Goal: Information Seeking & Learning: Check status

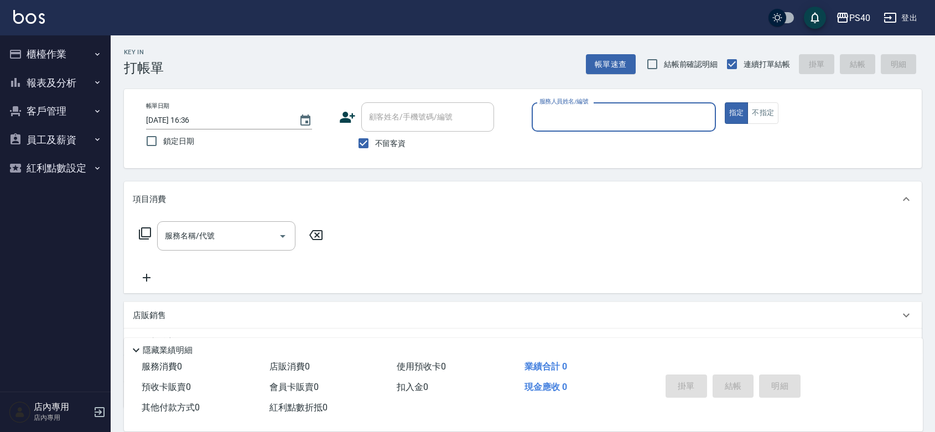
click at [47, 75] on button "報表及分析" at bounding box center [55, 83] width 102 height 29
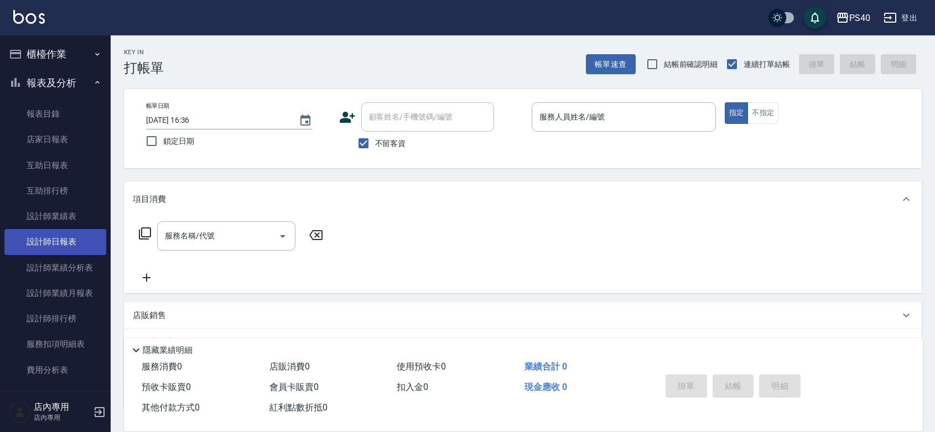
click at [51, 244] on link "設計師日報表" at bounding box center [55, 241] width 102 height 25
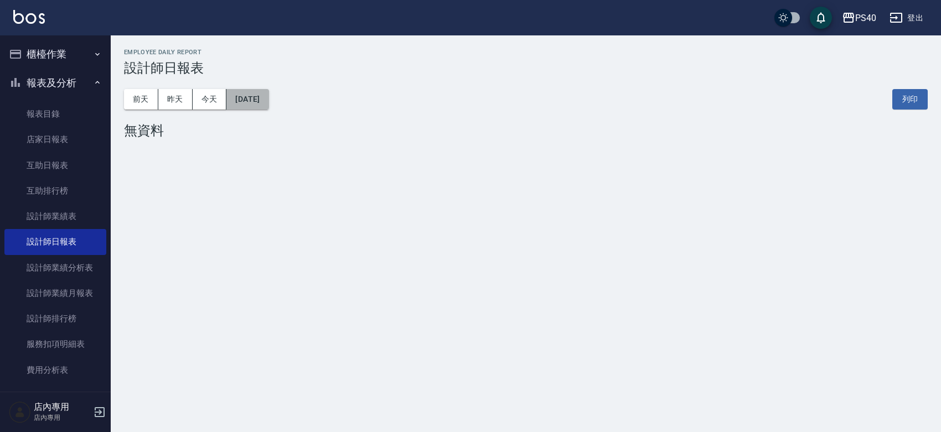
drag, startPoint x: 238, startPoint y: 93, endPoint x: 238, endPoint y: 100, distance: 7.2
click at [238, 100] on button "[DATE]" at bounding box center [247, 99] width 42 height 20
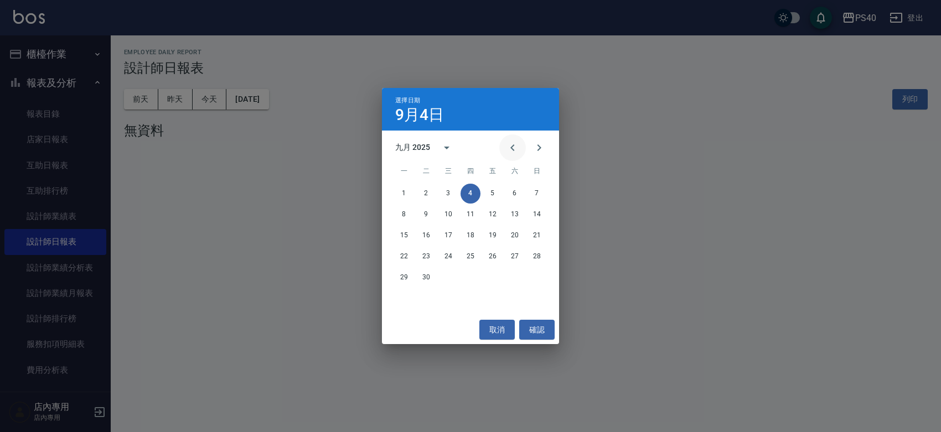
click at [506, 143] on icon "Previous month" at bounding box center [512, 147] width 13 height 13
click at [535, 274] on button "31" at bounding box center [537, 278] width 20 height 20
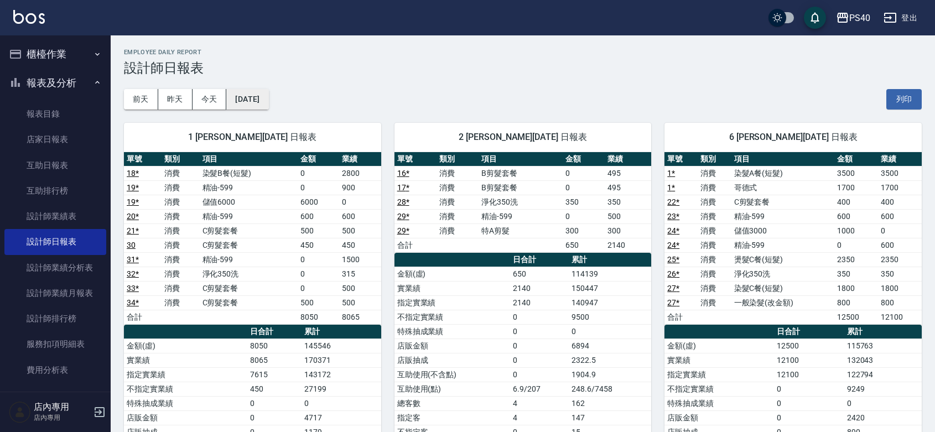
click at [268, 100] on button "[DATE]" at bounding box center [247, 99] width 42 height 20
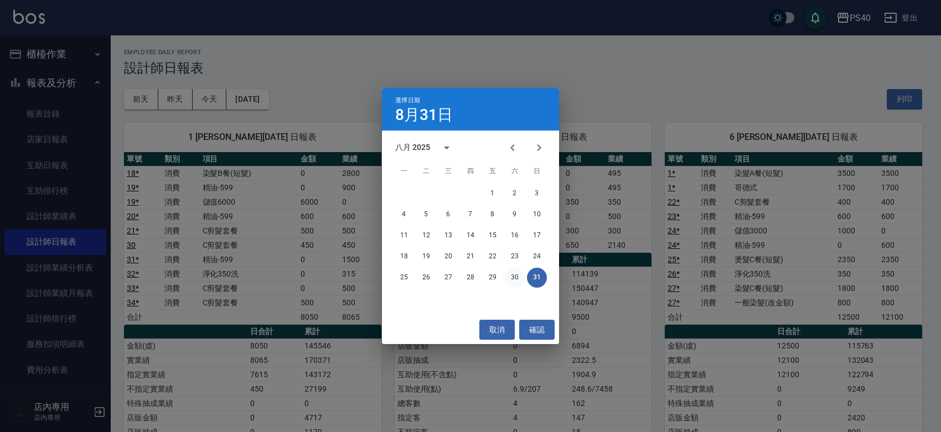
click at [514, 274] on button "30" at bounding box center [515, 278] width 20 height 20
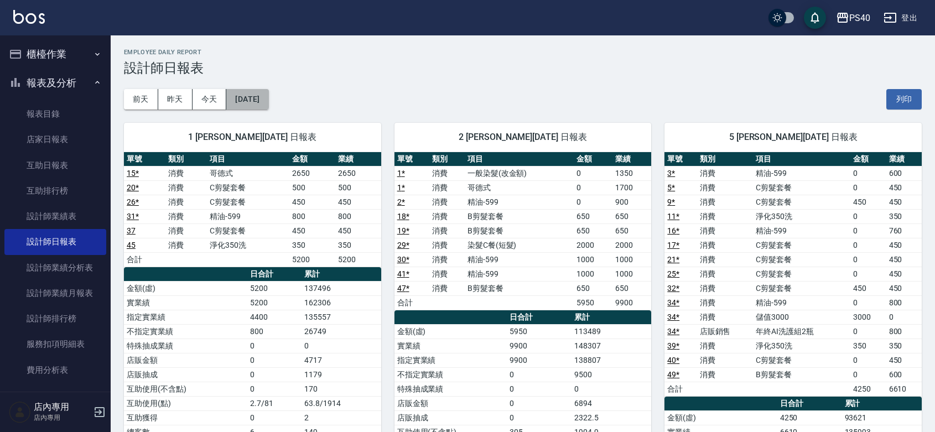
click at [268, 95] on button "[DATE]" at bounding box center [247, 99] width 42 height 20
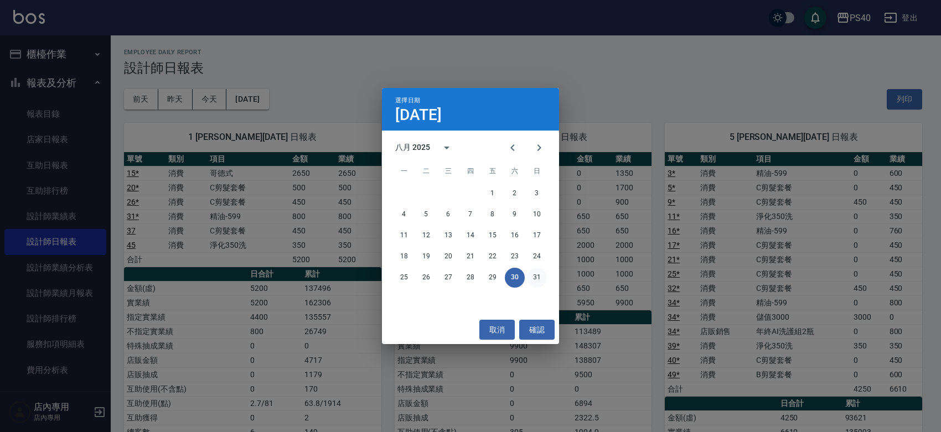
click at [534, 279] on button "31" at bounding box center [537, 278] width 20 height 20
